Goal: Navigation & Orientation: Find specific page/section

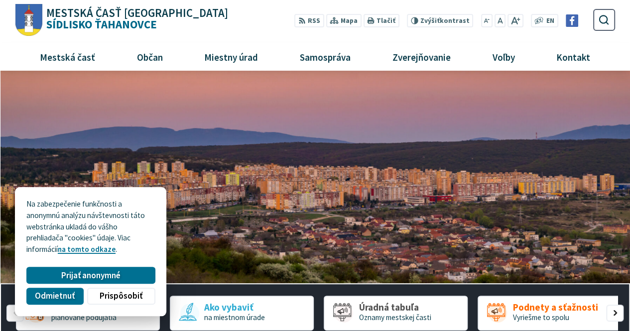
drag, startPoint x: 64, startPoint y: 16, endPoint x: 34, endPoint y: 20, distance: 30.1
drag, startPoint x: 101, startPoint y: 23, endPoint x: 84, endPoint y: 23, distance: 16.9
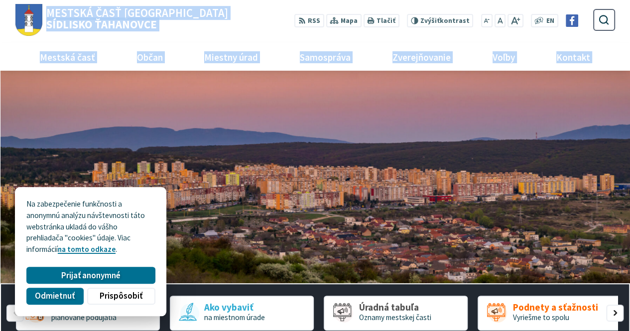
drag, startPoint x: 159, startPoint y: 29, endPoint x: 43, endPoint y: 9, distance: 118.1
click at [43, 9] on div "Mestská časť Košice Sídlisko Ťahanovce Prepnúť Menu Mestská časť Všeobecné info…" at bounding box center [314, 35] width 599 height 71
click at [15, 54] on nav "Mestská časť Všeobecné info História Symboly Demografické údaje Civilná ochrana…" at bounding box center [314, 56] width 599 height 27
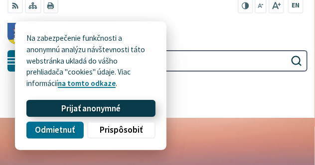
click at [84, 109] on span "Prijať anonymné" at bounding box center [90, 109] width 59 height 10
